Goal: Task Accomplishment & Management: Use online tool/utility

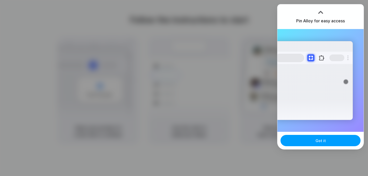
click at [327, 143] on button "Got it" at bounding box center [321, 140] width 80 height 11
